Goal: Feedback & Contribution: Submit feedback/report problem

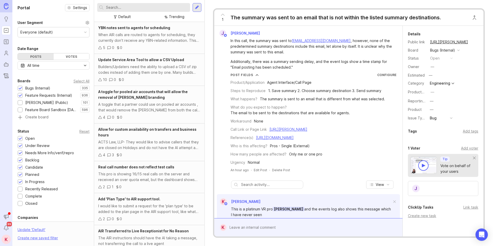
scroll to position [46, 0]
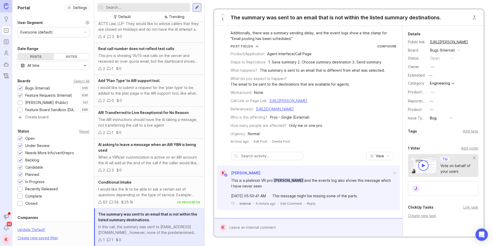
click at [193, 9] on div at bounding box center [197, 7] width 9 height 9
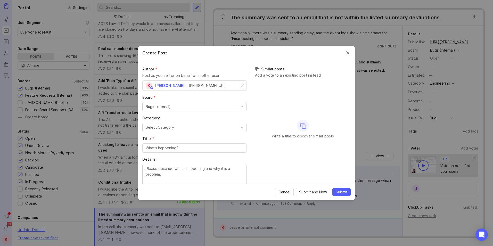
click at [174, 129] on button "Select Category" at bounding box center [194, 127] width 104 height 9
drag, startPoint x: 174, startPoint y: 147, endPoint x: 174, endPoint y: 160, distance: 12.4
click at [180, 128] on button "Select Category" at bounding box center [194, 127] width 104 height 9
click at [240, 128] on div "button" at bounding box center [241, 127] width 3 height 3
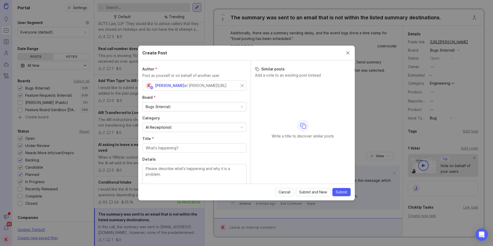
click at [172, 149] on input "Title *" at bounding box center [194, 148] width 97 height 6
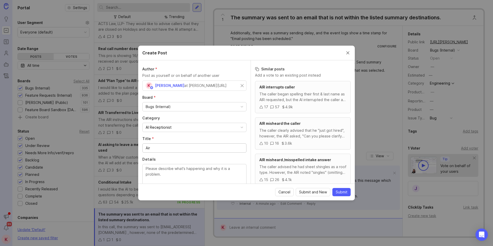
click at [155, 148] on input "Air" at bounding box center [194, 148] width 97 height 6
click at [154, 148] on input "Air" at bounding box center [194, 148] width 97 height 6
paste input "AI Stuck on Name Capture, Blocks Transfer Flow"
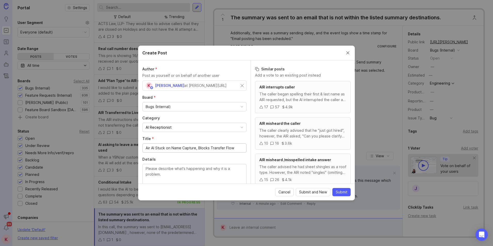
click at [153, 147] on input "Air AI Stuck on Name Capture, Blocks Transfer Flow" at bounding box center [194, 148] width 97 height 6
click at [152, 147] on input "Air AI Stuck on Name Capture, Blocks Transfer Flow" at bounding box center [194, 148] width 97 height 6
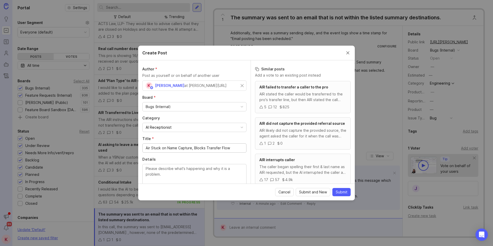
type input "Air Stuck on Name Capture, Blocks Transfer Flow"
click at [324, 102] on div "AIR stated the caller would be transferred to the pro's transfer line, but then…" at bounding box center [302, 96] width 87 height 11
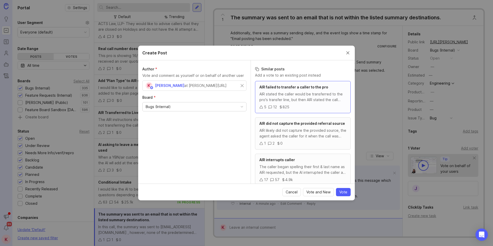
click at [292, 191] on span "Cancel" at bounding box center [292, 191] width 12 height 5
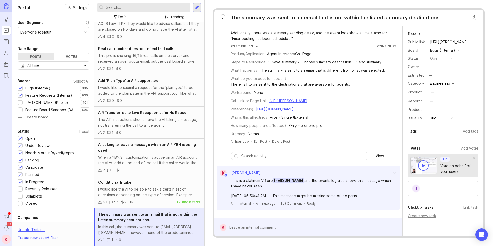
click at [196, 6] on div at bounding box center [197, 7] width 4 height 5
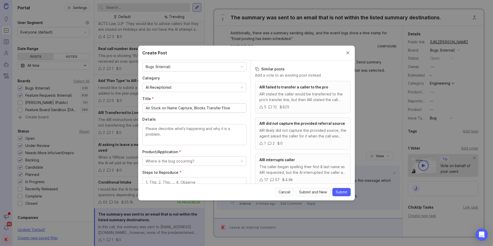
scroll to position [41, 0]
click at [200, 108] on input "Air Stuck on Name Capture, Blocks Transfer Flow" at bounding box center [194, 107] width 97 height 6
click at [193, 108] on input "Air Stuck on Name Capture, Blocks Transfer Flow" at bounding box center [194, 107] width 97 height 6
click at [192, 108] on input "Air Stuck on Name Capture, Blocks Transfer Flow" at bounding box center [194, 107] width 97 height 6
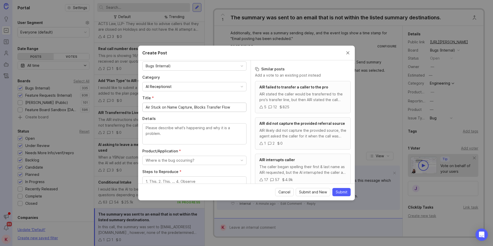
drag, startPoint x: 190, startPoint y: 107, endPoint x: 203, endPoint y: 107, distance: 12.9
click at [203, 107] on input "Air Stuck on Name Capture, Blocks Transfer Flow" at bounding box center [194, 107] width 97 height 6
drag, startPoint x: 191, startPoint y: 108, endPoint x: 207, endPoint y: 108, distance: 15.2
click at [207, 108] on input "Air Stuck on Name Capture, Blocks Transfer Flow" at bounding box center [194, 107] width 97 height 6
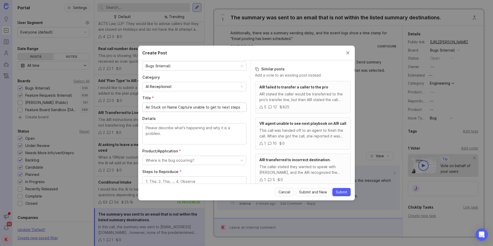
scroll to position [0, 1]
type input "Air Stuck on Name Capture unable to get to next steps"
click at [202, 129] on textarea "Details" at bounding box center [194, 133] width 97 height 17
drag, startPoint x: 202, startPoint y: 129, endPoint x: 162, endPoint y: 133, distance: 40.1
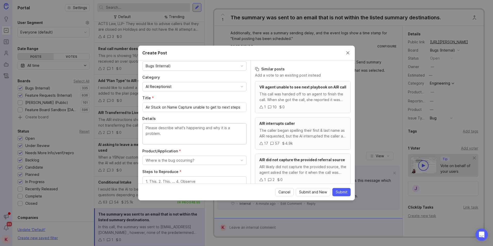
click at [162, 133] on textarea "Details" at bounding box center [194, 133] width 97 height 17
paste textarea "We just got this flag from an agent. this caller is an attorney who was trying …"
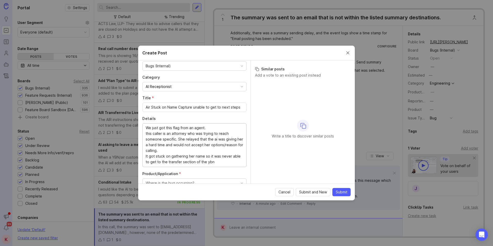
click at [219, 126] on textarea "We just got this flag from an agent. this caller is an attorney who was trying …" at bounding box center [194, 145] width 97 height 40
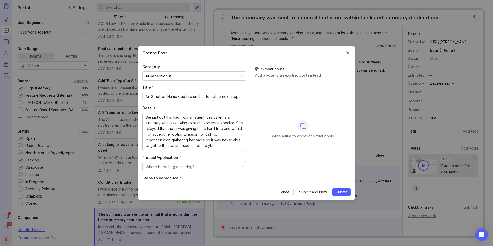
scroll to position [55, 0]
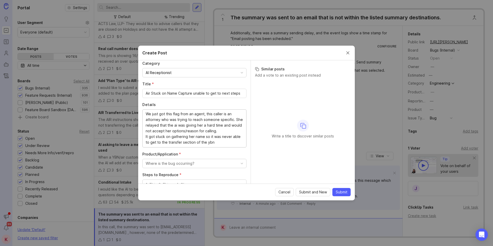
click at [146, 138] on textarea "We just got this flag from an agent, this caller is an attorney who was trying …" at bounding box center [194, 128] width 97 height 34
click at [221, 151] on div "We just got this flag from an agent, this caller is an attorney who was trying …" at bounding box center [194, 131] width 104 height 44
click at [218, 146] on textarea "We just got this flag from an agent, this caller is an attorney who was trying …" at bounding box center [194, 131] width 97 height 40
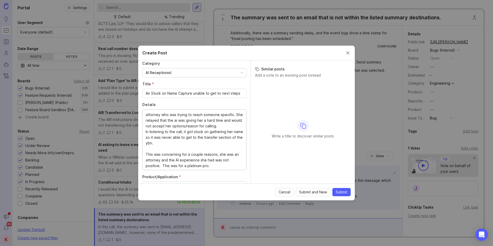
click at [165, 153] on textarea "We just got this flag from an agent, this caller is an attorney who was trying …" at bounding box center [194, 139] width 97 height 57
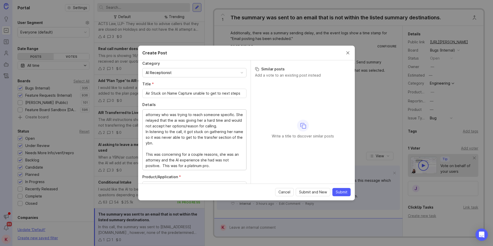
click at [165, 153] on textarea "We just got this flag from an agent, this caller is an attorney who was trying …" at bounding box center [194, 139] width 97 height 57
click at [152, 161] on textarea "We just got this flag from an agent, this caller is an attorney who was trying …" at bounding box center [194, 139] width 97 height 57
click at [167, 159] on textarea "We just got this flag from an agent, this caller is an attorney who was trying …" at bounding box center [194, 139] width 97 height 57
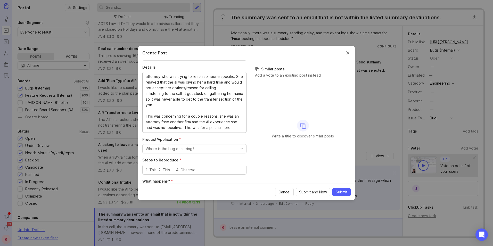
scroll to position [98, 0]
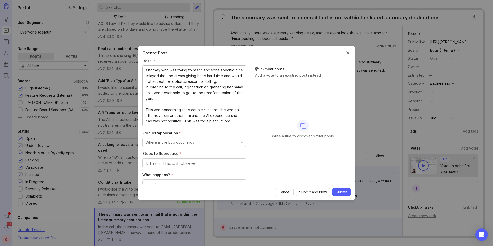
type textarea "We just got this flag from an agent, this caller is an attorney who was trying …"
click at [200, 143] on button "Where is the bug occurring?" at bounding box center [194, 142] width 104 height 9
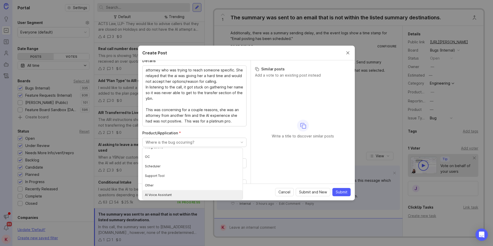
click at [197, 194] on Assistant "AI Voice Assistant" at bounding box center [192, 195] width 100 height 10
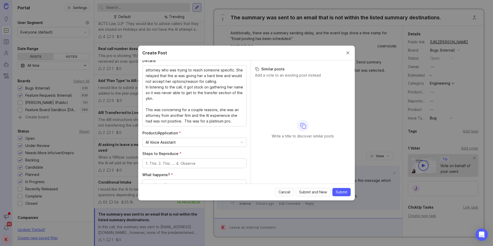
click at [198, 164] on textarea "Steps to Reproduce *" at bounding box center [194, 164] width 97 height 6
type textarea "1. Call ACTS law overflow account 2. Advise that"
drag, startPoint x: 156, startPoint y: 103, endPoint x: 185, endPoint y: 101, distance: 28.1
click at [188, 98] on textarea "We just got this flag from an agent, this caller is an attorney who was trying …" at bounding box center [194, 95] width 97 height 57
click at [188, 94] on textarea "We just got this flag from an agent, this caller is an attorney who was trying …" at bounding box center [194, 95] width 97 height 57
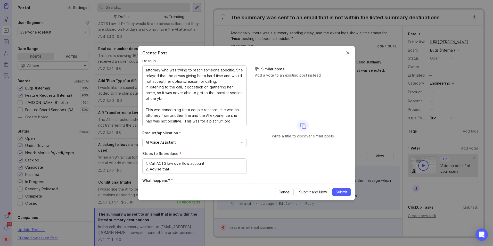
click at [191, 99] on textarea "We just got this flag from an agent, this caller is an attorney who was trying …" at bounding box center [194, 95] width 97 height 57
type textarea "We just got this flag from an agent, this caller is an attorney who was trying …"
click at [190, 169] on textarea "1. Call ACTS law overflow account 2. Advise that" at bounding box center [194, 166] width 97 height 11
drag, startPoint x: 190, startPoint y: 169, endPoint x: 158, endPoint y: 168, distance: 31.7
click at [164, 168] on textarea "1. Call ACTS law overflow account 2. Advise that" at bounding box center [194, 166] width 97 height 11
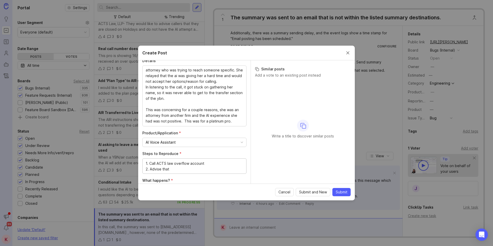
click at [153, 168] on textarea "1. Call ACTS law overflow account 2. Advise that" at bounding box center [194, 166] width 97 height 11
drag, startPoint x: 150, startPoint y: 168, endPoint x: 174, endPoint y: 170, distance: 24.1
click at [174, 170] on textarea "1. Call ACTS law overflow account 2. Advise that" at bounding box center [194, 166] width 97 height 11
type textarea "1. Call ACTS law overflow account 2. The caller's name was short ([PERSON_NAME]…"
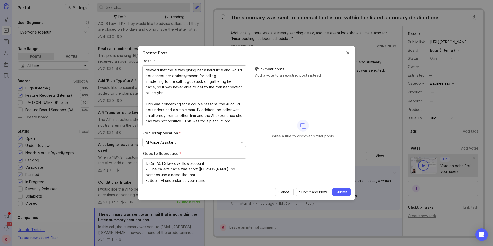
drag, startPoint x: 203, startPoint y: 111, endPoint x: 194, endPoint y: 110, distance: 9.1
click at [194, 110] on textarea "We just got this flag from an agent, this caller is an attorney who was trying …" at bounding box center [194, 95] width 97 height 57
click at [213, 110] on textarea "We just got this flag from an agent, this caller is an attorney who was trying …" at bounding box center [194, 95] width 97 height 57
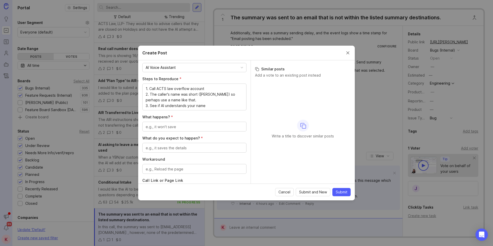
scroll to position [180, 0]
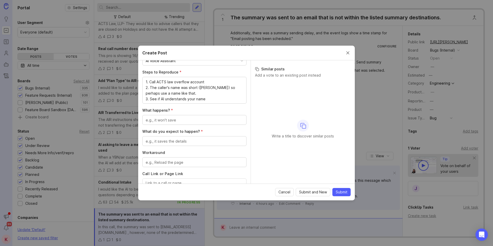
type textarea "We just got this flag from an agent, this caller is an attorney who was trying …"
click at [187, 117] on div at bounding box center [194, 120] width 104 height 10
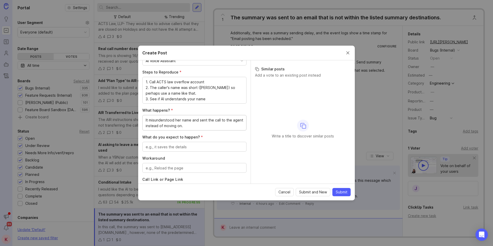
type textarea "It misunderstood her name and sent the call to the agent instead of moving on."
click at [174, 148] on textarea "What do you expect to happen? *" at bounding box center [194, 147] width 97 height 6
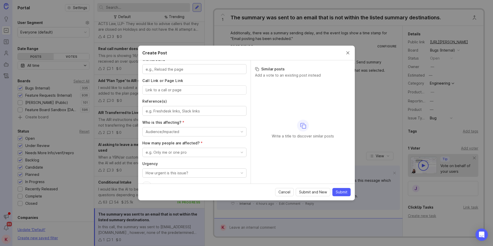
scroll to position [282, 0]
type textarea "It should get the name right"
click at [169, 88] on input "Call Link or Page Link" at bounding box center [194, 87] width 97 height 6
paste input "[URL][PERSON_NAME]"
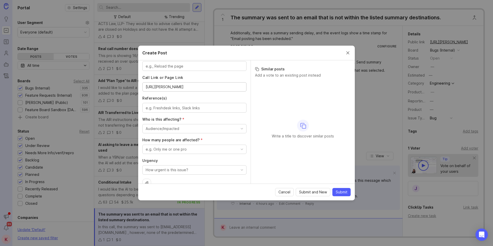
type input "[URL][PERSON_NAME]"
click at [202, 127] on button "Audience/Impacted" at bounding box center [194, 128] width 104 height 9
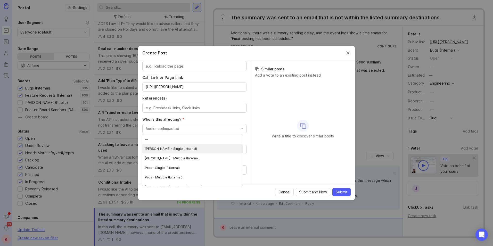
click at [191, 147] on \(Internal\) "[PERSON_NAME] - Single (Internal)" at bounding box center [192, 149] width 100 height 10
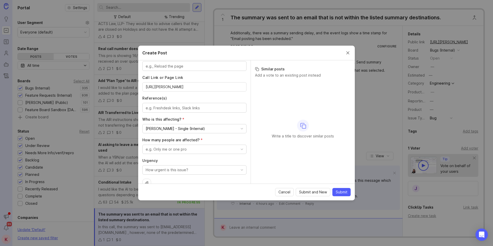
click at [189, 130] on div "[PERSON_NAME] - Single (Internal)" at bounding box center [175, 129] width 59 height 6
click at [183, 167] on \(External\) "Pros - Single (External)" at bounding box center [192, 168] width 100 height 10
click at [185, 150] on div "e.g. Only me or one pro" at bounding box center [166, 149] width 41 height 6
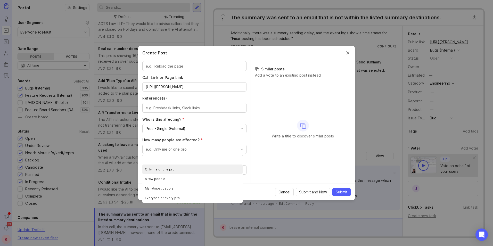
click at [182, 165] on pro "Only me or one pro" at bounding box center [192, 169] width 100 height 10
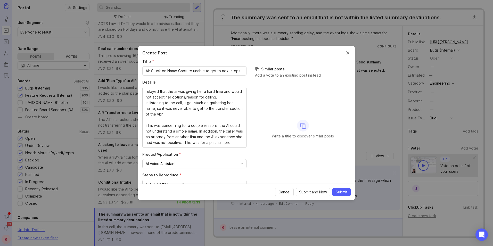
scroll to position [79, 0]
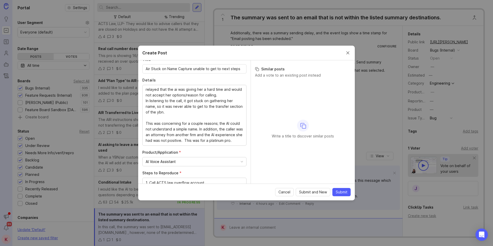
click at [239, 71] on input "Air Stuck on Name Capture unable to get to next steps" at bounding box center [194, 69] width 97 height 6
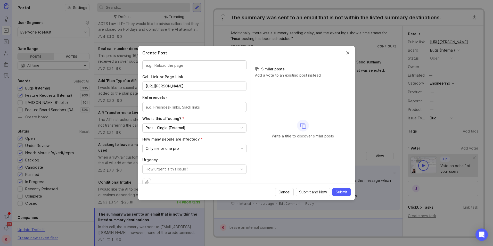
scroll to position [292, 0]
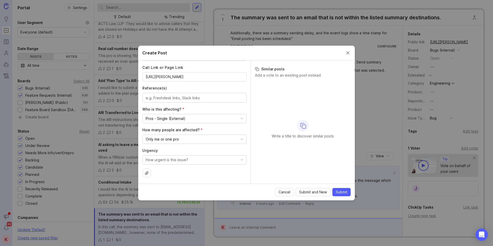
click at [338, 194] on span "Submit" at bounding box center [342, 191] width 12 height 5
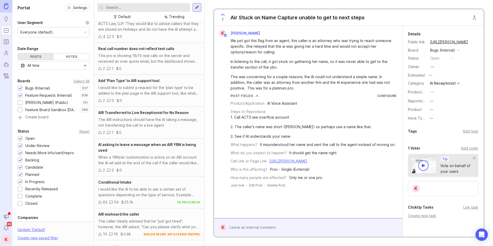
click at [454, 43] on link "[URL][PERSON_NAME]" at bounding box center [448, 42] width 41 height 7
